Goal: Go to known website: Access a specific website the user already knows

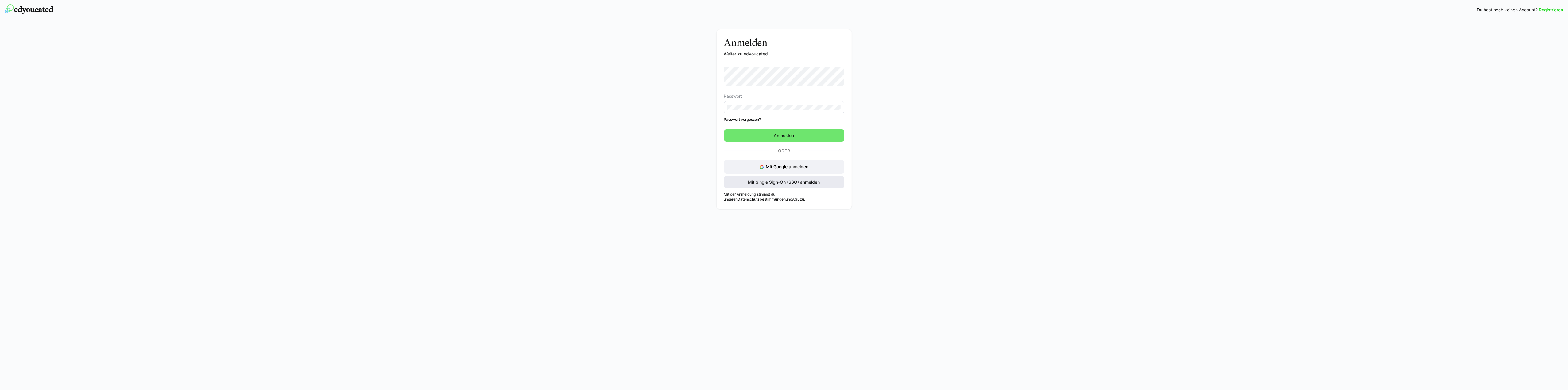
click at [794, 177] on span "Mit Single Sign-On (SSO) anmelden" at bounding box center [785, 182] width 121 height 12
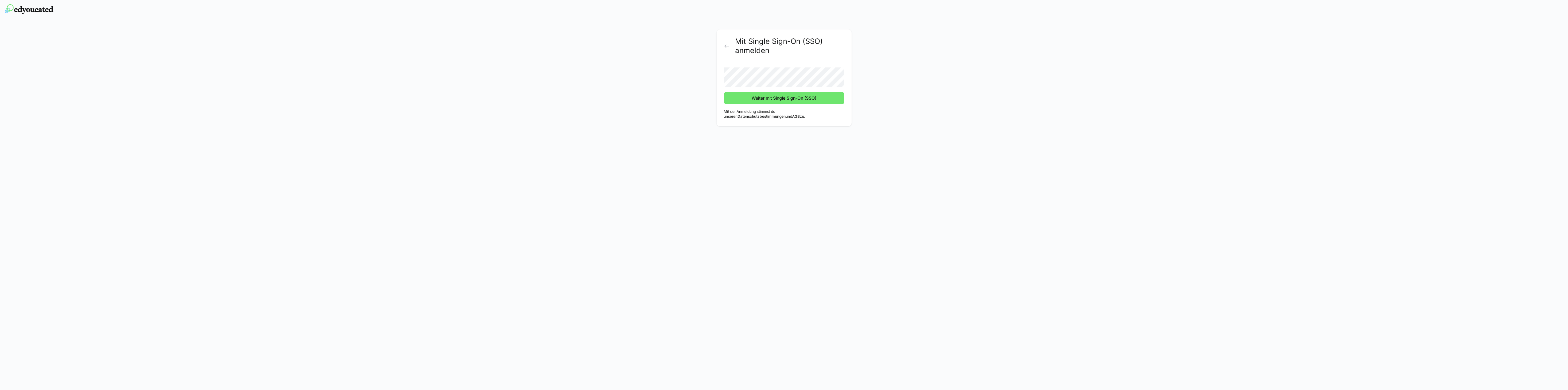
click at [724, 92] on button "Weiter mit Single Sign-On (SSO)" at bounding box center [785, 98] width 121 height 12
